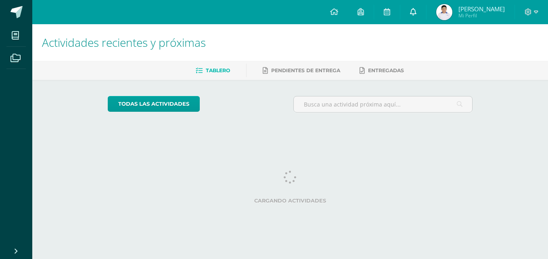
click at [415, 11] on icon at bounding box center [413, 11] width 6 height 7
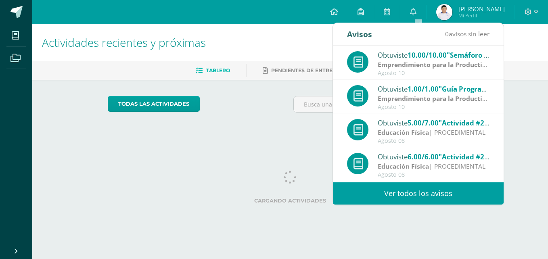
click at [441, 193] on link "Ver todos los avisos" at bounding box center [418, 193] width 171 height 22
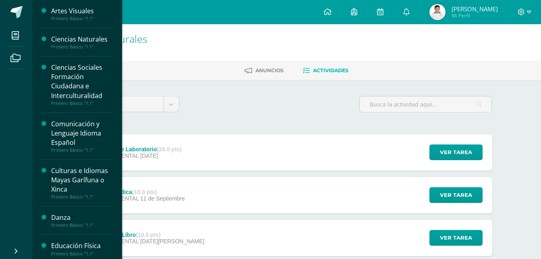
click at [84, 42] on div "Ciencias Naturales" at bounding box center [81, 39] width 61 height 9
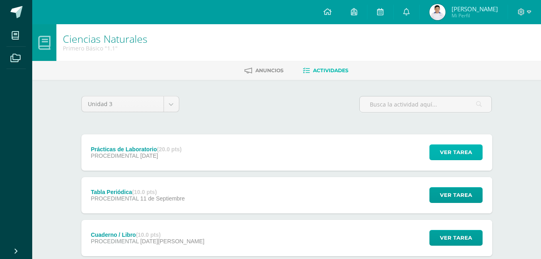
click at [470, 154] on span "Ver tarea" at bounding box center [456, 152] width 32 height 15
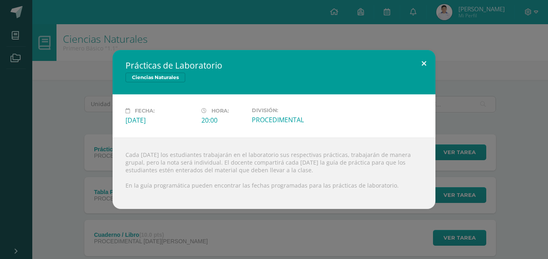
click at [425, 62] on button at bounding box center [423, 63] width 23 height 27
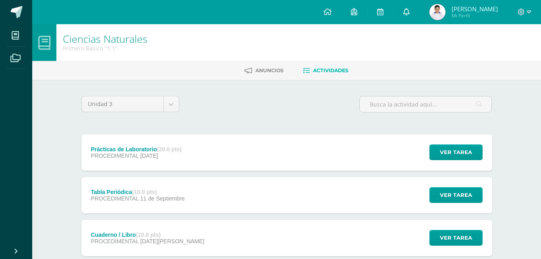
click at [410, 12] on icon at bounding box center [407, 11] width 6 height 7
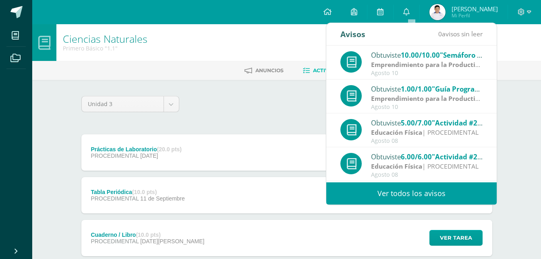
click at [418, 189] on link "Ver todos los avisos" at bounding box center [412, 193] width 171 height 22
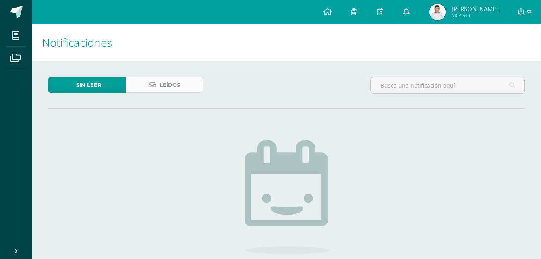
click at [174, 87] on span "Leídos" at bounding box center [170, 84] width 21 height 15
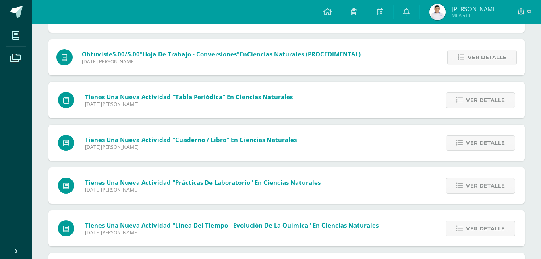
scroll to position [484, 0]
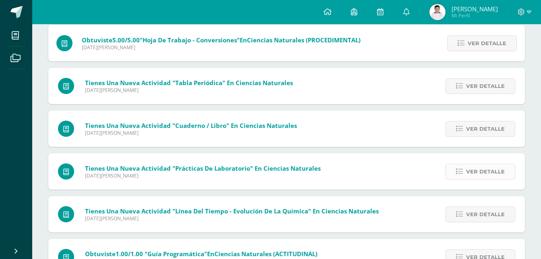
click at [488, 176] on span "Ver detalle" at bounding box center [485, 171] width 39 height 15
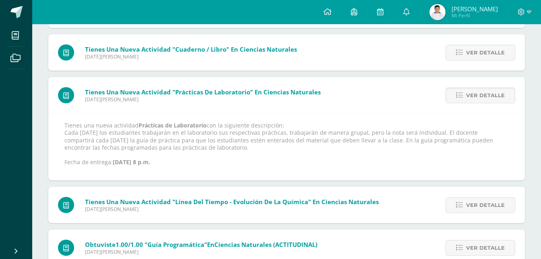
scroll to position [564, 0]
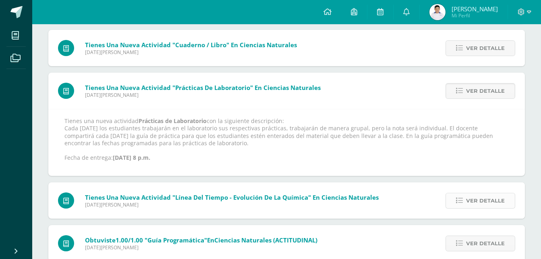
click at [489, 199] on span "Ver detalle" at bounding box center [485, 200] width 39 height 15
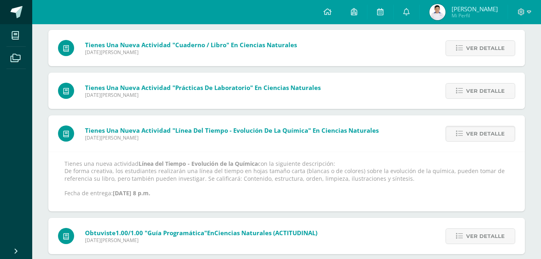
click at [17, 7] on span at bounding box center [16, 12] width 12 height 12
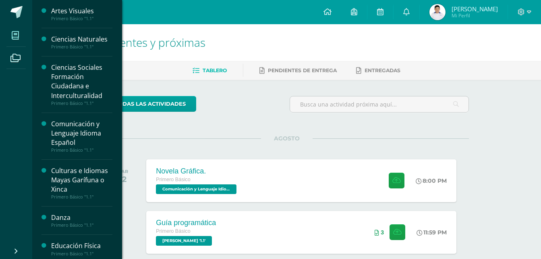
click at [17, 37] on icon at bounding box center [15, 35] width 7 height 8
click at [80, 39] on div "Ciencias Naturales" at bounding box center [81, 39] width 61 height 9
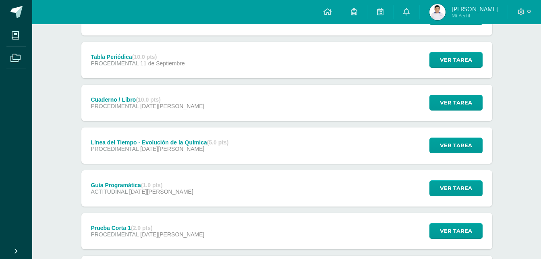
scroll to position [121, 0]
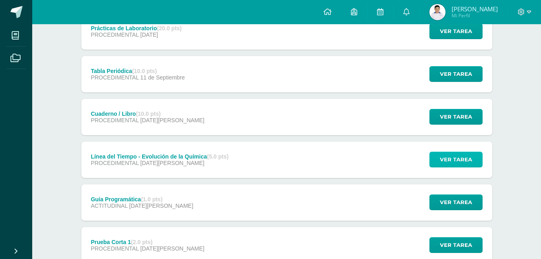
click at [447, 162] on span "Ver tarea" at bounding box center [456, 159] width 32 height 15
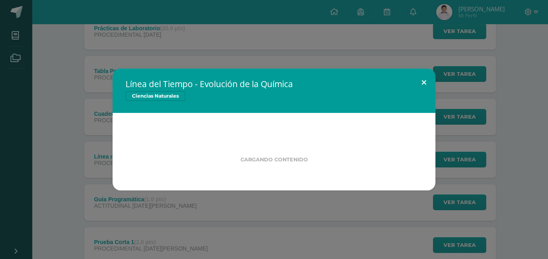
click at [421, 80] on button at bounding box center [423, 82] width 23 height 27
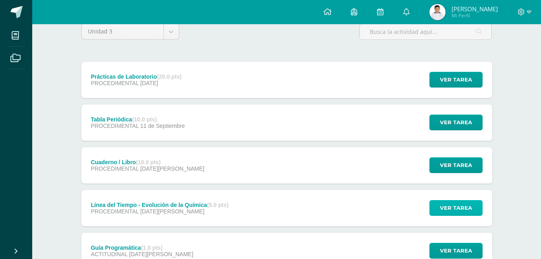
scroll to position [0, 0]
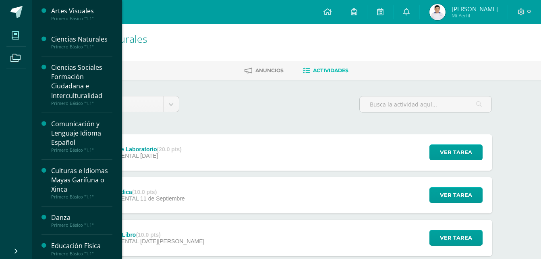
click at [11, 33] on span at bounding box center [15, 35] width 18 height 18
click at [80, 188] on div "Culturas e Idiomas Mayas Garífuna o Xinca" at bounding box center [81, 180] width 61 height 28
click at [96, 176] on div "Culturas e Idiomas Mayas Garífuna o Xinca" at bounding box center [81, 180] width 61 height 28
click at [44, 180] on div at bounding box center [47, 182] width 10 height 33
